Goal: Navigation & Orientation: Find specific page/section

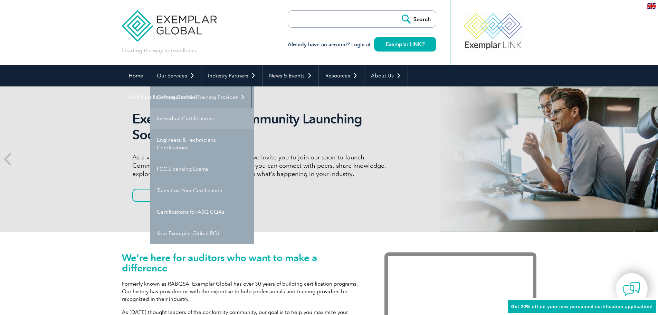
click at [180, 117] on link "Individual Certifications" at bounding box center [202, 118] width 104 height 21
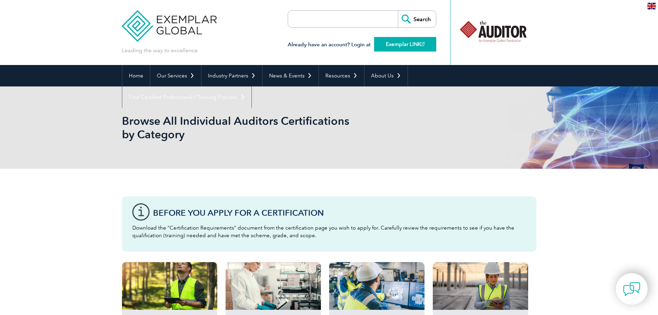
click at [391, 44] on link "Exemplar LINK" at bounding box center [405, 44] width 62 height 15
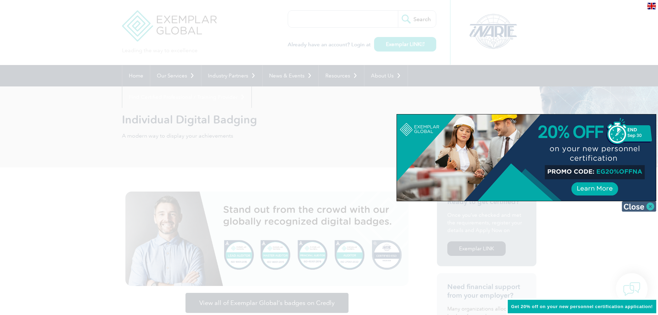
click at [647, 205] on img at bounding box center [639, 206] width 35 height 10
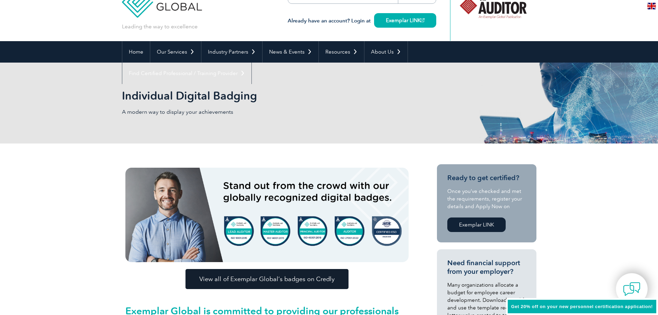
scroll to position [23, 0]
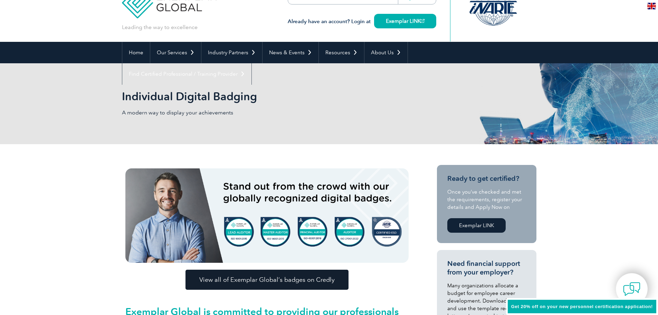
click at [245, 279] on span "View all of Exemplar Global’s badges on Credly" at bounding box center [266, 279] width 135 height 6
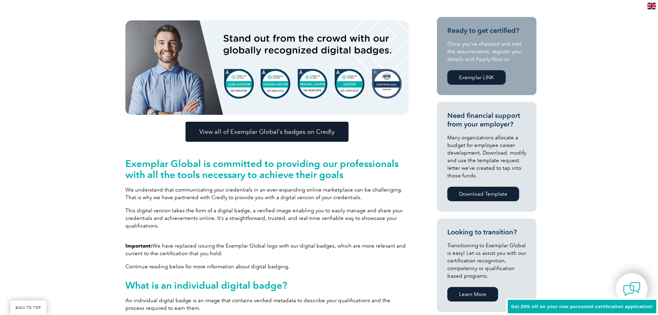
scroll to position [171, 0]
click at [293, 132] on span "View all of Exemplar Global’s badges on Credly" at bounding box center [266, 132] width 135 height 6
